Goal: Communication & Community: Answer question/provide support

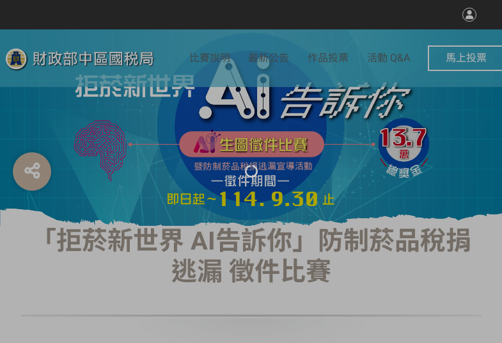
select select "vote"
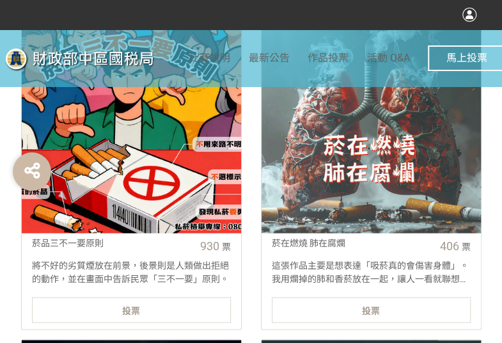
scroll to position [576, 0]
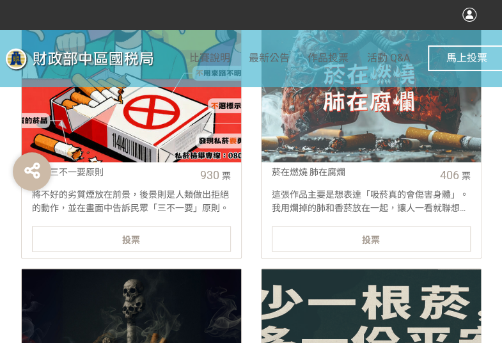
click at [148, 241] on div "投票" at bounding box center [131, 239] width 199 height 26
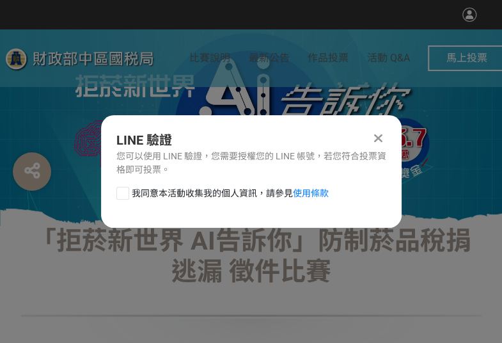
scroll to position [0, 0]
click at [125, 191] on div at bounding box center [122, 193] width 13 height 13
checkbox input "true"
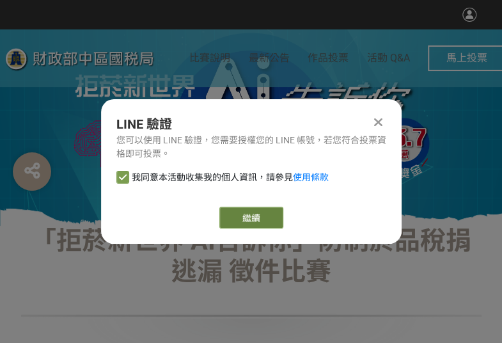
click at [253, 208] on button "繼續" at bounding box center [252, 218] width 64 height 22
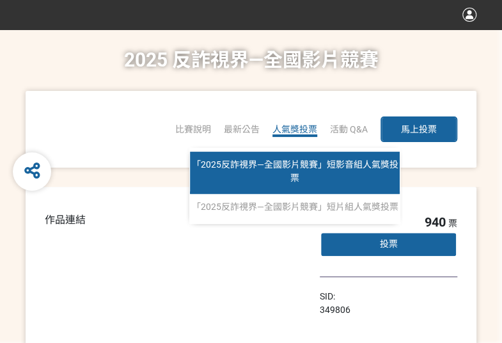
click at [291, 161] on span "「2025反詐視界—全國影片競賽」短影音組人氣獎投票" at bounding box center [295, 171] width 207 height 24
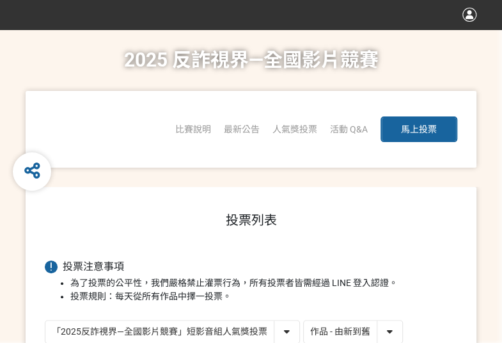
click at [339, 326] on select "作品 - 由新到舊 作品 - 由舊到新 票數 - 由多到少 票數 - 由少到多" at bounding box center [353, 332] width 99 height 22
select select "vote"
click at [304, 321] on select "作品 - 由新到舊 作品 - 由舊到新 票數 - 由多到少 票數 - 由少到多" at bounding box center [353, 332] width 99 height 22
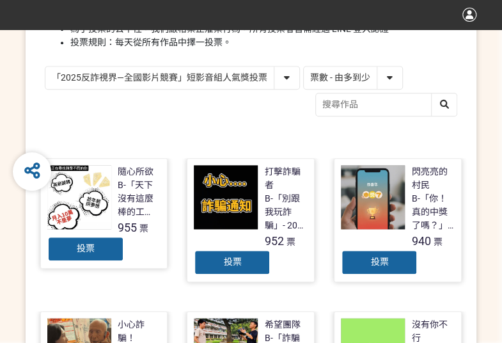
scroll to position [256, 0]
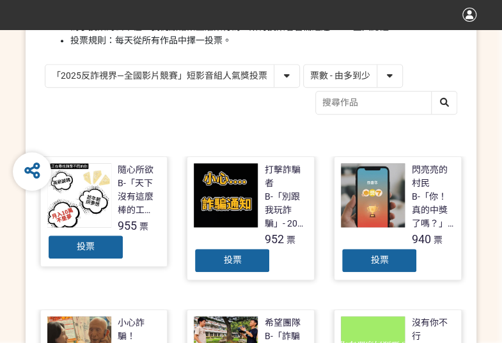
click at [410, 266] on div "投票" at bounding box center [379, 261] width 77 height 26
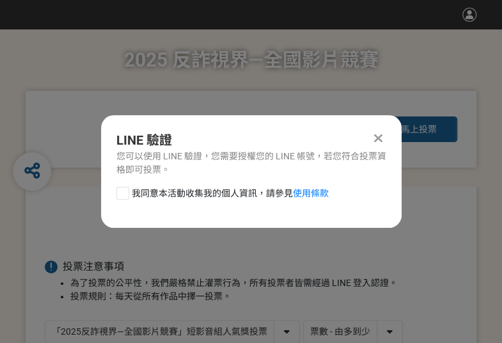
scroll to position [0, 0]
click at [120, 194] on div at bounding box center [122, 193] width 13 height 13
checkbox input "true"
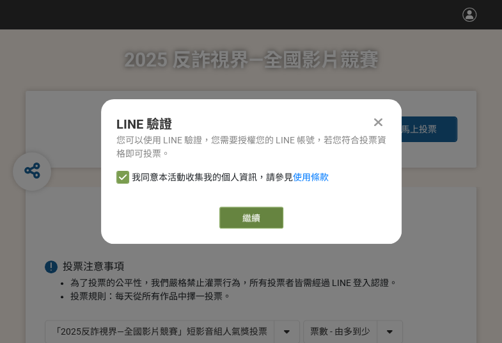
click at [237, 216] on button "繼續" at bounding box center [252, 218] width 64 height 22
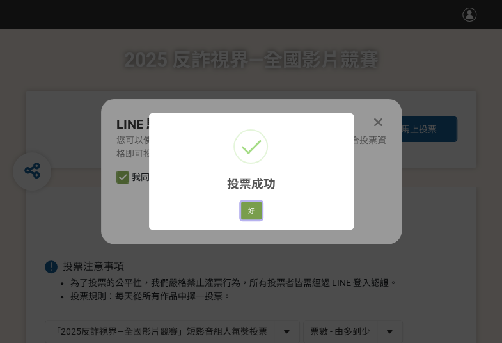
click at [241, 211] on button "好" at bounding box center [251, 211] width 20 height 18
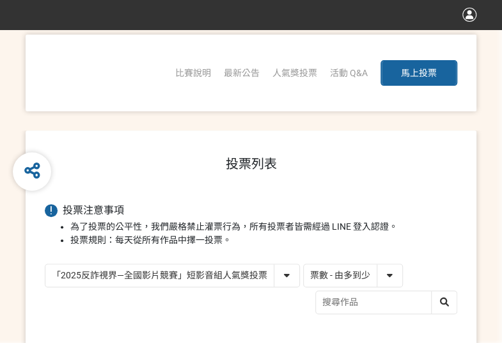
scroll to position [182, 0]
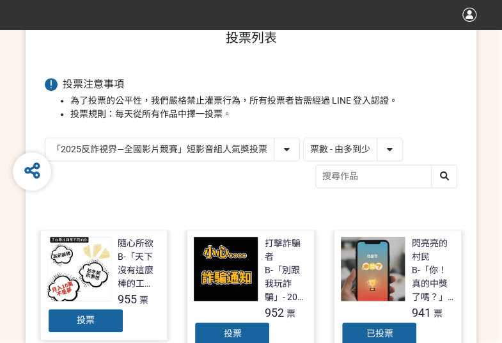
click at [150, 145] on select "「2025反詐視界—全國影片競賽」短影音組人氣獎投票 「2025反詐視界—全國影片競賽」短片組人氣獎投票" at bounding box center [172, 149] width 254 height 22
select select "13146"
click at [45, 138] on select "「2025反詐視界—全國影片競賽」短影音組人氣獎投票 「2025反詐視界—全國影片競賽」短片組人氣獎投票" at bounding box center [172, 149] width 254 height 22
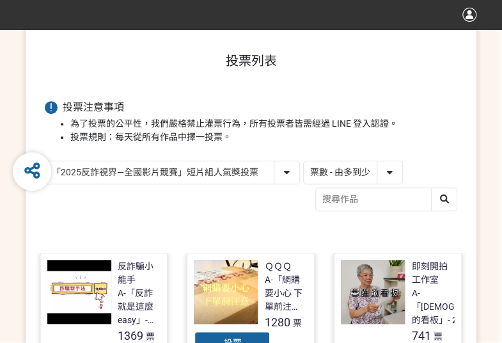
scroll to position [192, 0]
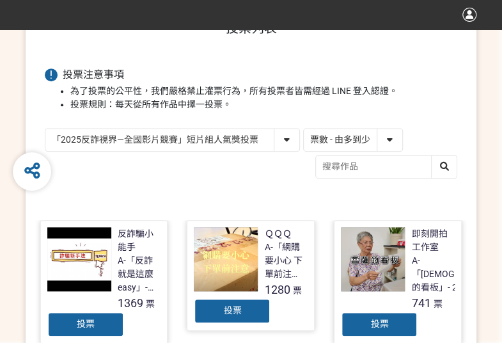
click at [114, 316] on div "投票" at bounding box center [85, 325] width 77 height 26
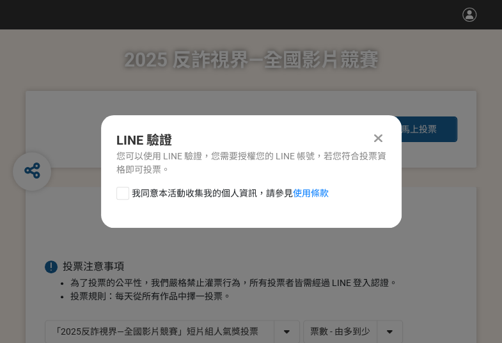
click at [134, 190] on span "我同意本活動收集我的個人資訊，請參見 使用條款" at bounding box center [230, 193] width 197 height 13
click at [125, 190] on input "我同意本活動收集我的個人資訊，請參見 使用條款" at bounding box center [121, 193] width 8 height 8
checkbox input "false"
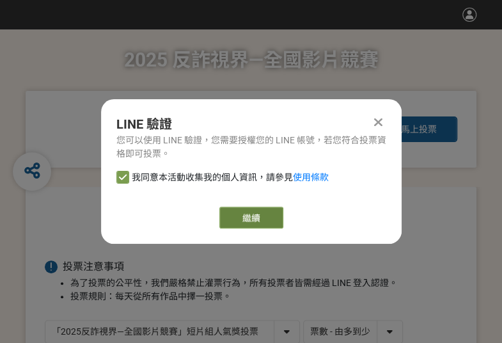
click at [238, 220] on link "繼續" at bounding box center [252, 218] width 64 height 22
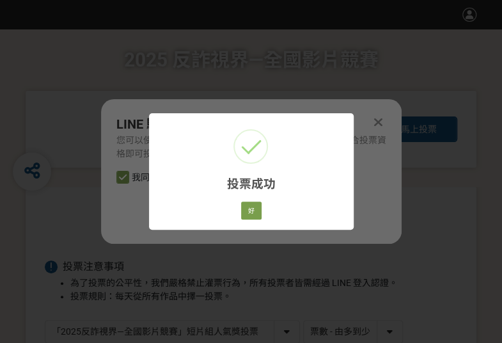
click at [255, 200] on div "好 Cancel" at bounding box center [251, 211] width 24 height 22
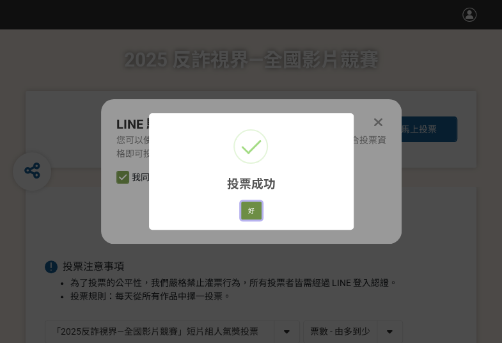
click at [252, 210] on button "好" at bounding box center [251, 211] width 20 height 18
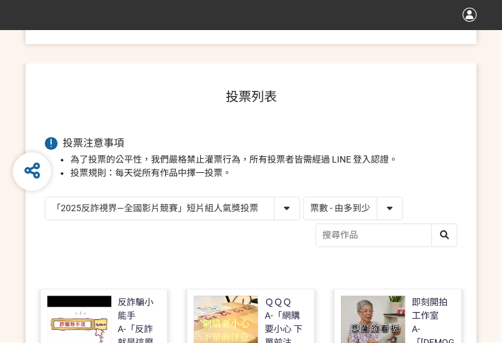
scroll to position [161, 0]
